Goal: Transaction & Acquisition: Purchase product/service

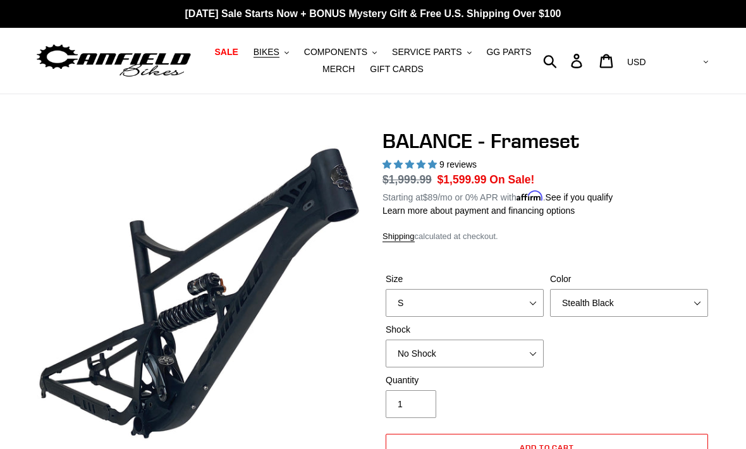
select select "Stealth Black"
select select "highest-rating"
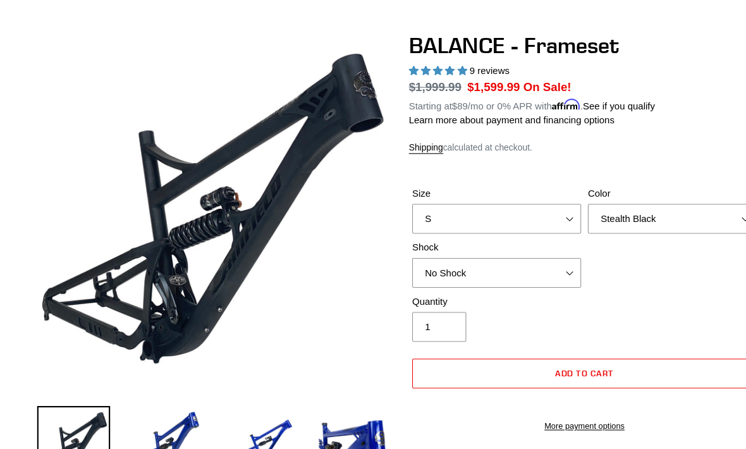
click at [633, 76] on h1 "BALANCE - Frameset" at bounding box center [547, 72] width 329 height 24
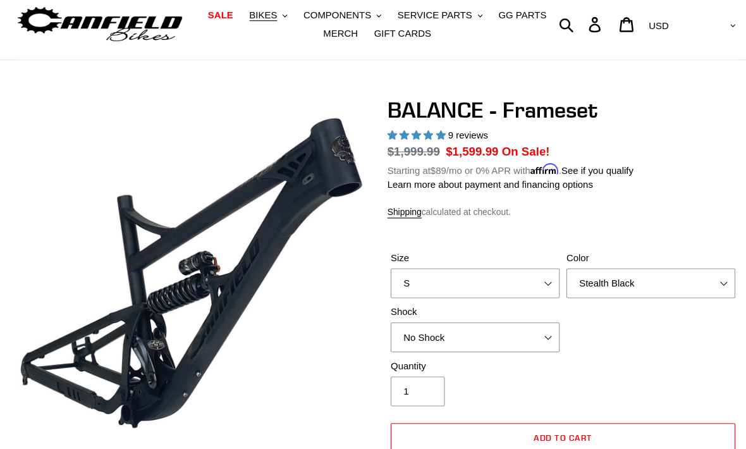
scroll to position [38, 0]
click at [510, 263] on select "S M L XL" at bounding box center [465, 265] width 158 height 28
select select "M"
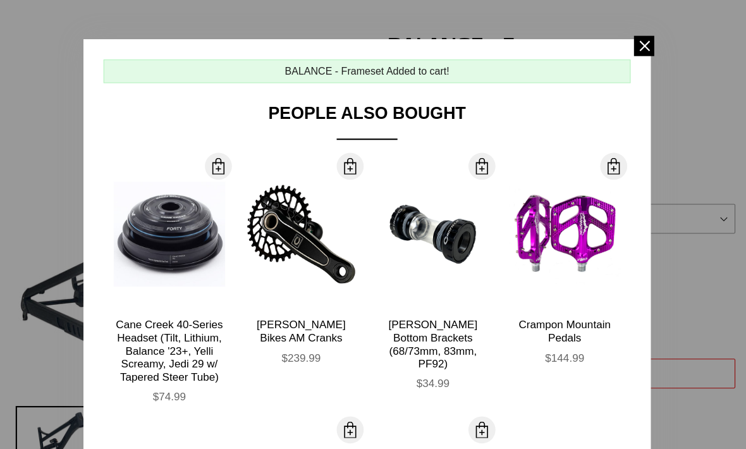
click at [614, 41] on span at bounding box center [623, 43] width 19 height 19
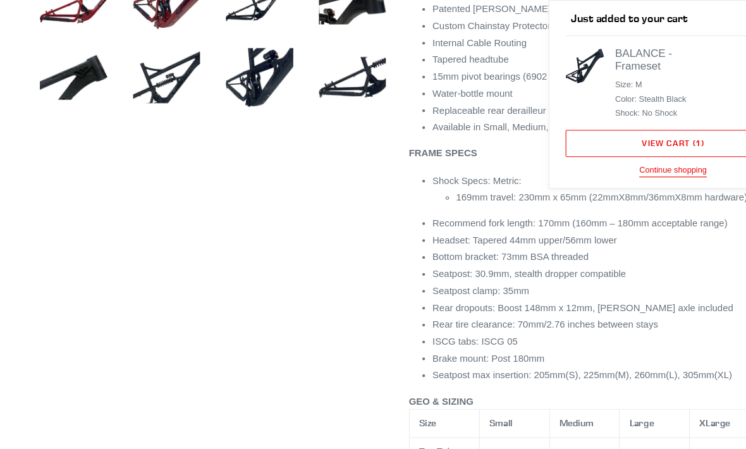
scroll to position [799, 0]
click at [647, 134] on link "View cart ( 1 )" at bounding box center [629, 133] width 201 height 25
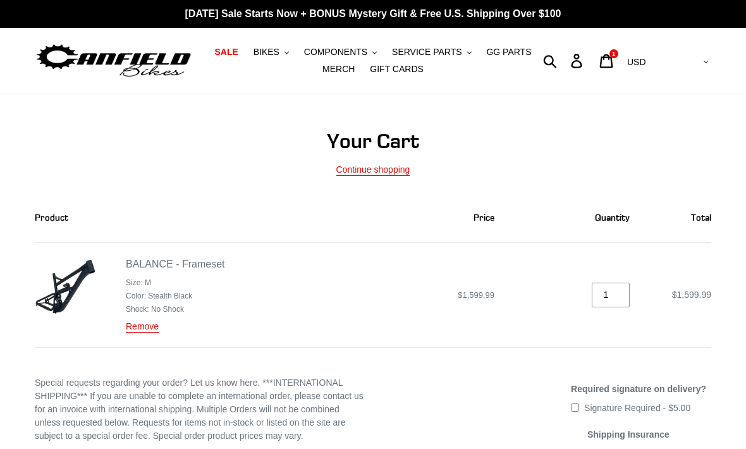
click at [145, 326] on link "Remove" at bounding box center [142, 326] width 33 height 11
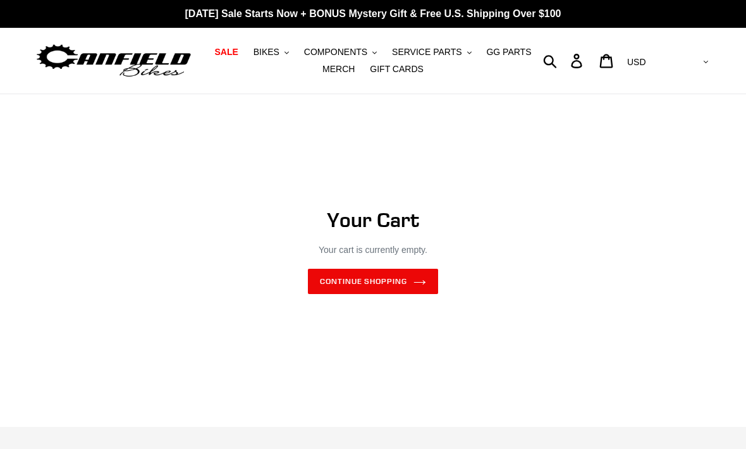
click at [361, 287] on link "Continue shopping" at bounding box center [373, 281] width 130 height 25
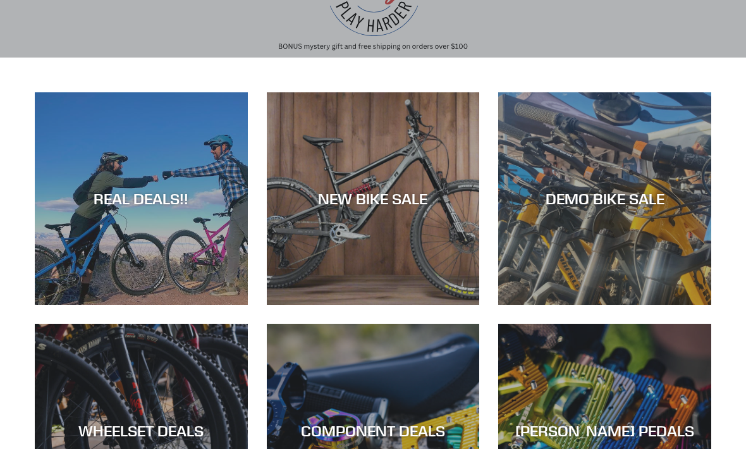
scroll to position [161, 0]
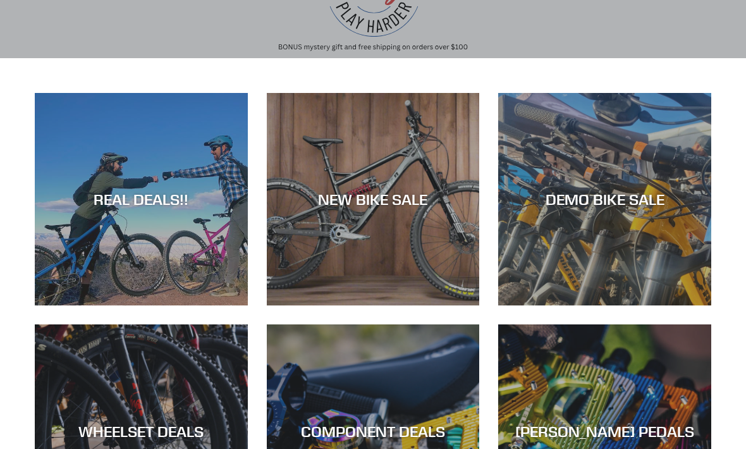
click at [598, 199] on div "DEMO BIKE SALE" at bounding box center [604, 199] width 213 height 18
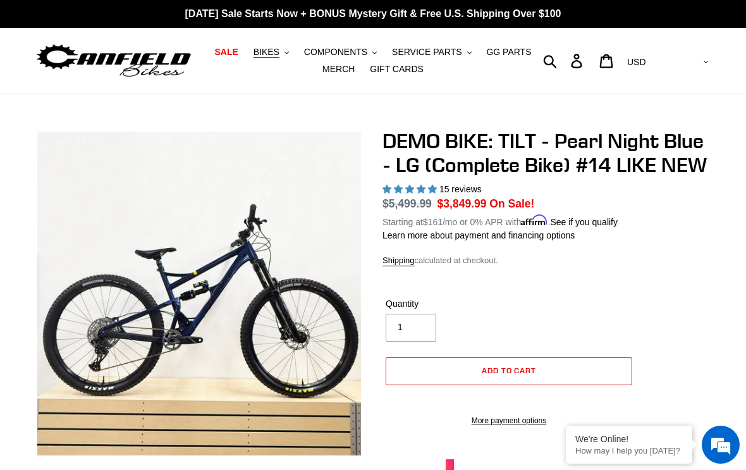
select select "highest-rating"
